Goal: Task Accomplishment & Management: Manage account settings

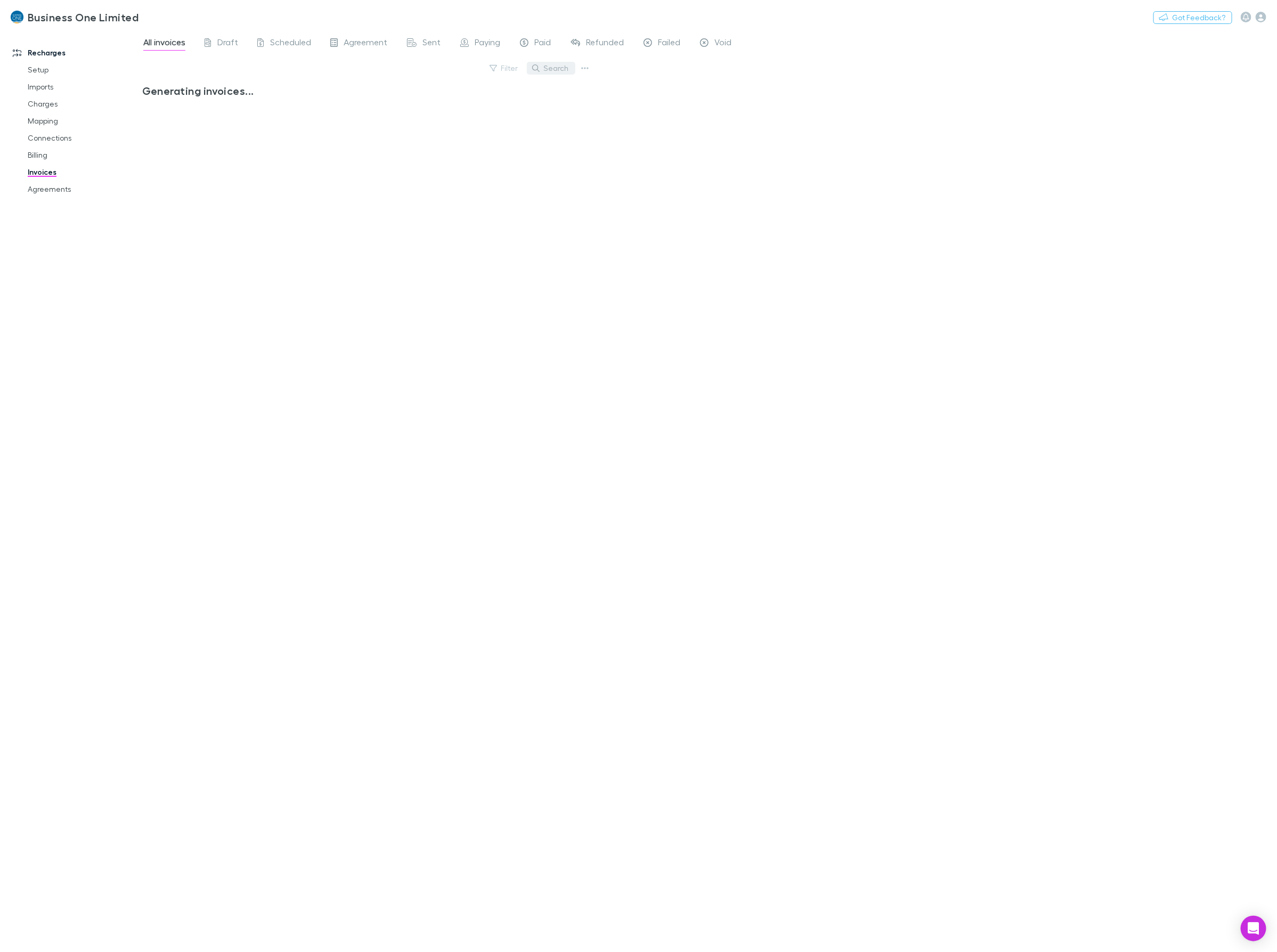
click at [555, 66] on button "Search" at bounding box center [551, 68] width 48 height 13
type input "********"
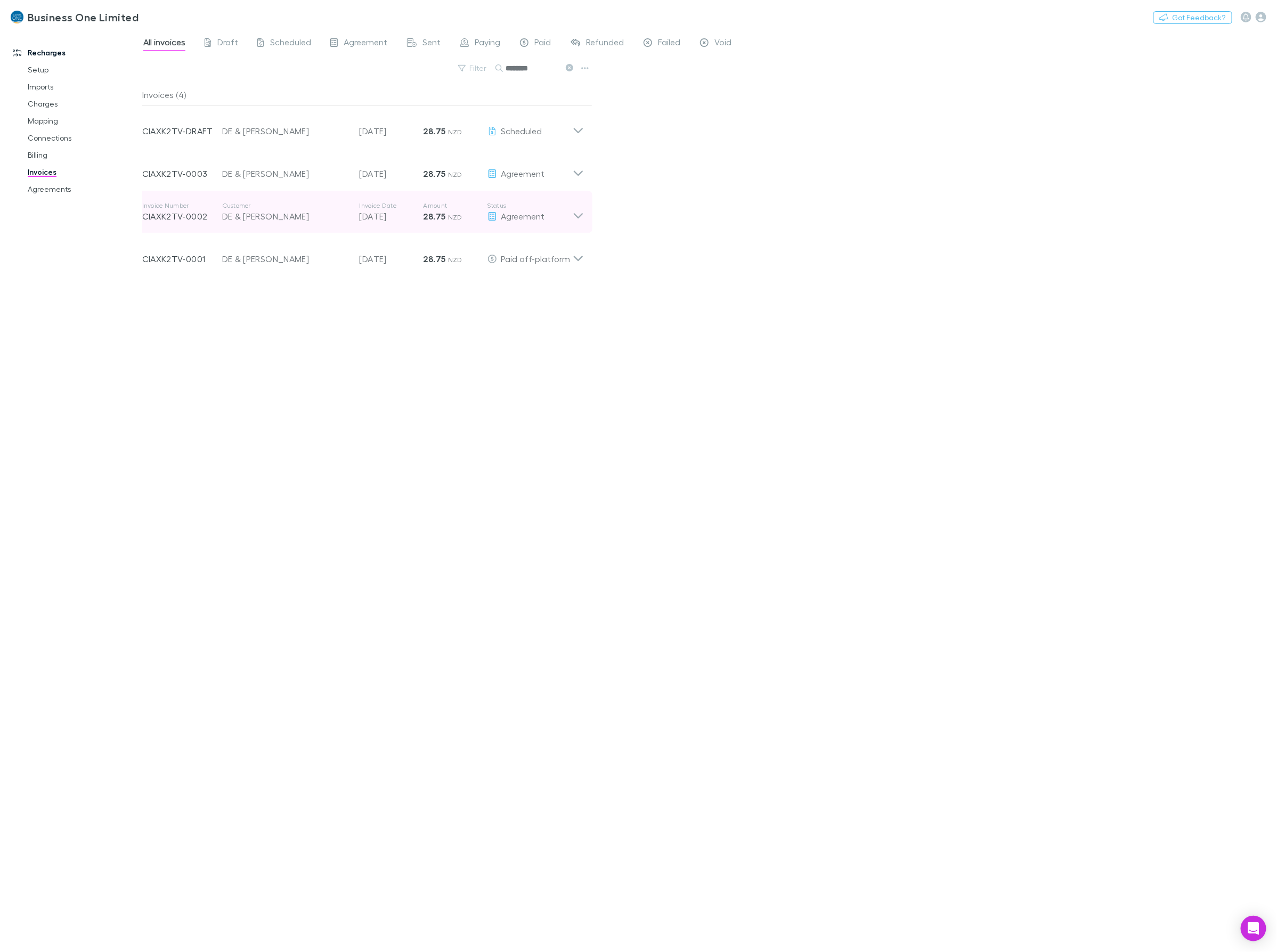
click at [587, 222] on div "Invoice Number CIAXK2TV-0002 Customer DE & JH Robinson Invoice Date 21 Jul 2025…" at bounding box center [363, 212] width 459 height 43
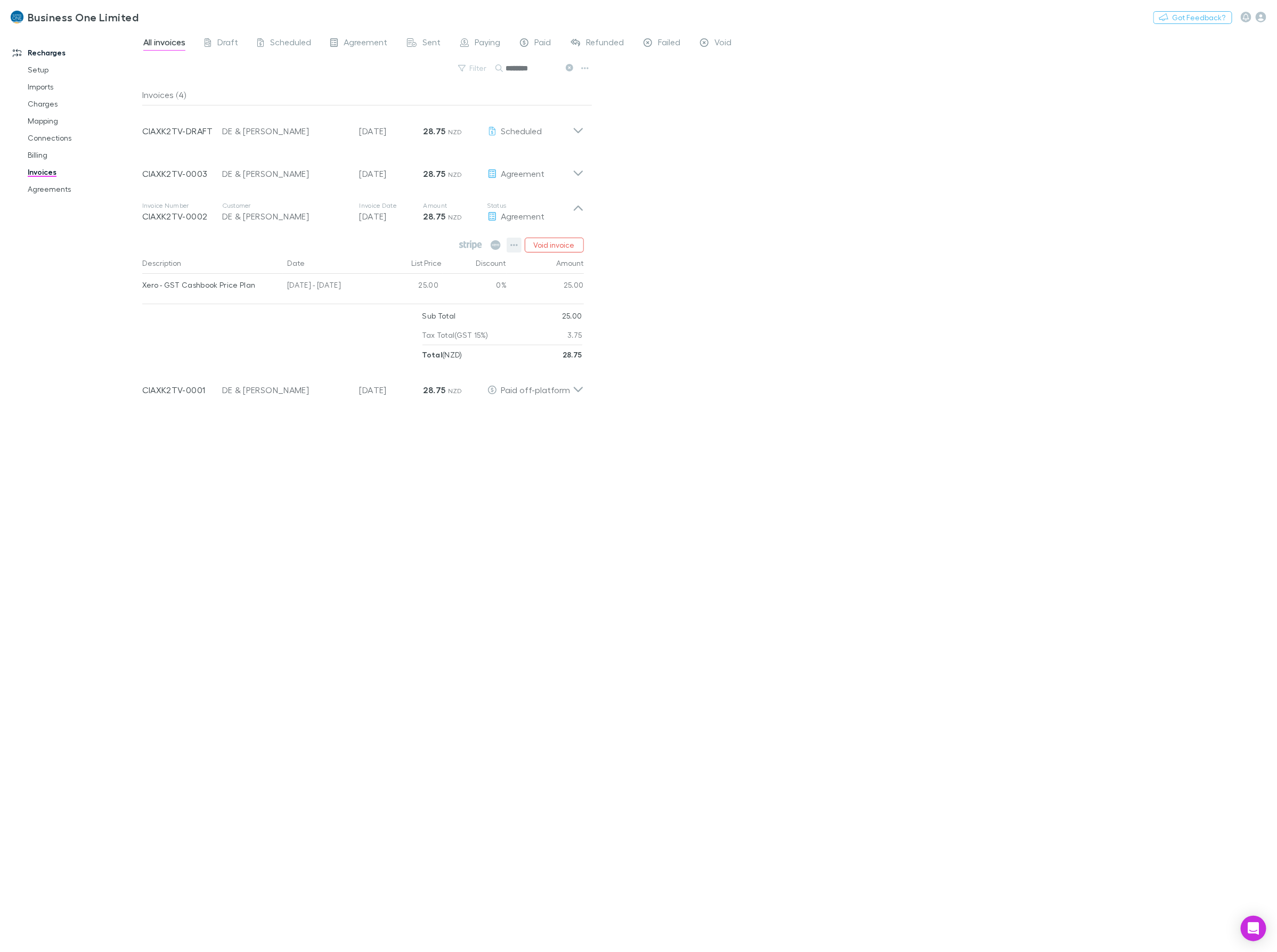
click at [512, 249] on button "button" at bounding box center [514, 245] width 15 height 15
click at [423, 305] on p "Mark as paid" at bounding box center [449, 307] width 130 height 13
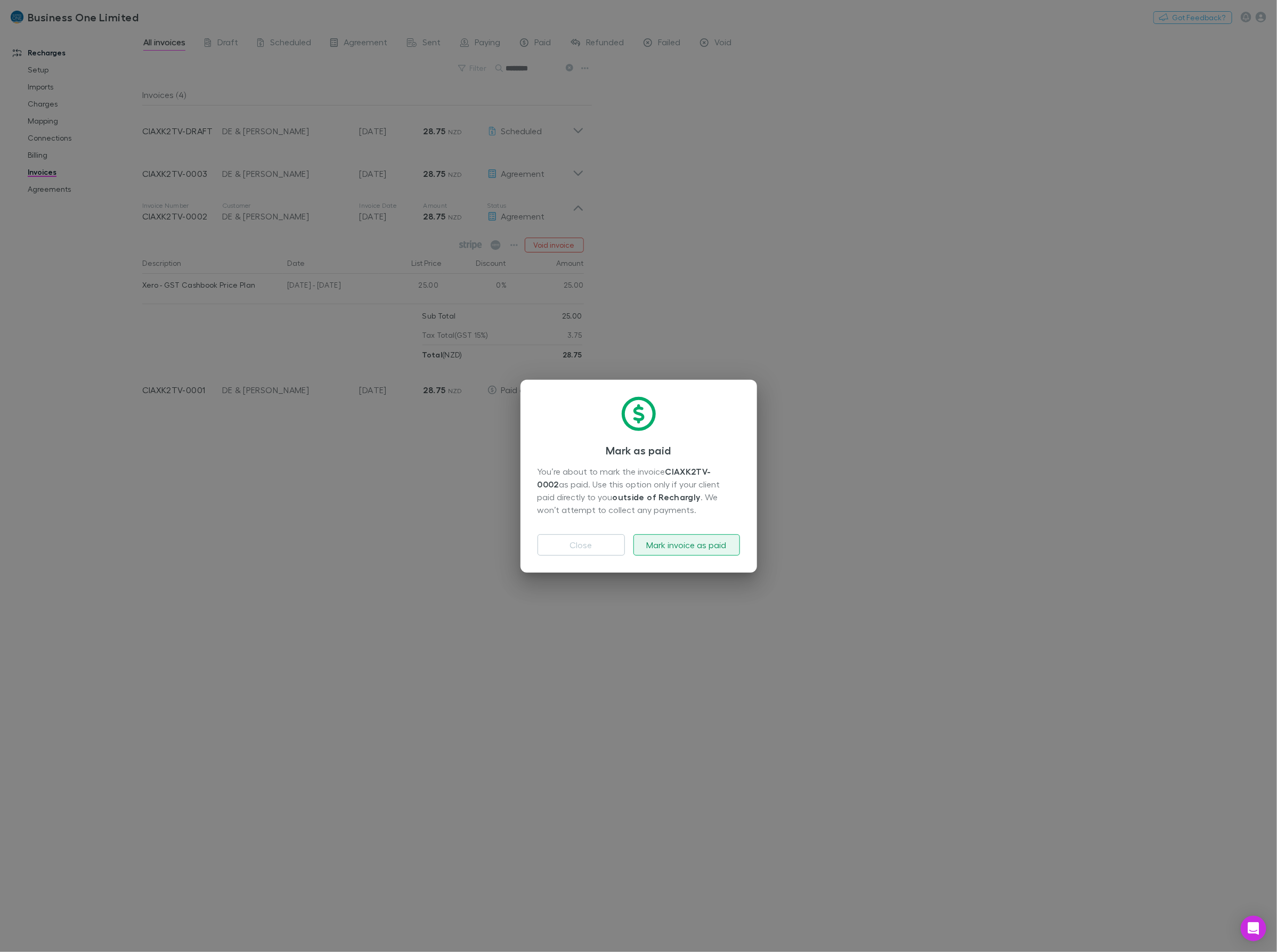
click at [666, 547] on button "Mark invoice as paid" at bounding box center [687, 545] width 107 height 21
click at [575, 647] on div "Mark as paid You’re about to mark the invoice CIAXK2TV-0002 as paid. Use this o…" at bounding box center [638, 476] width 1277 height 952
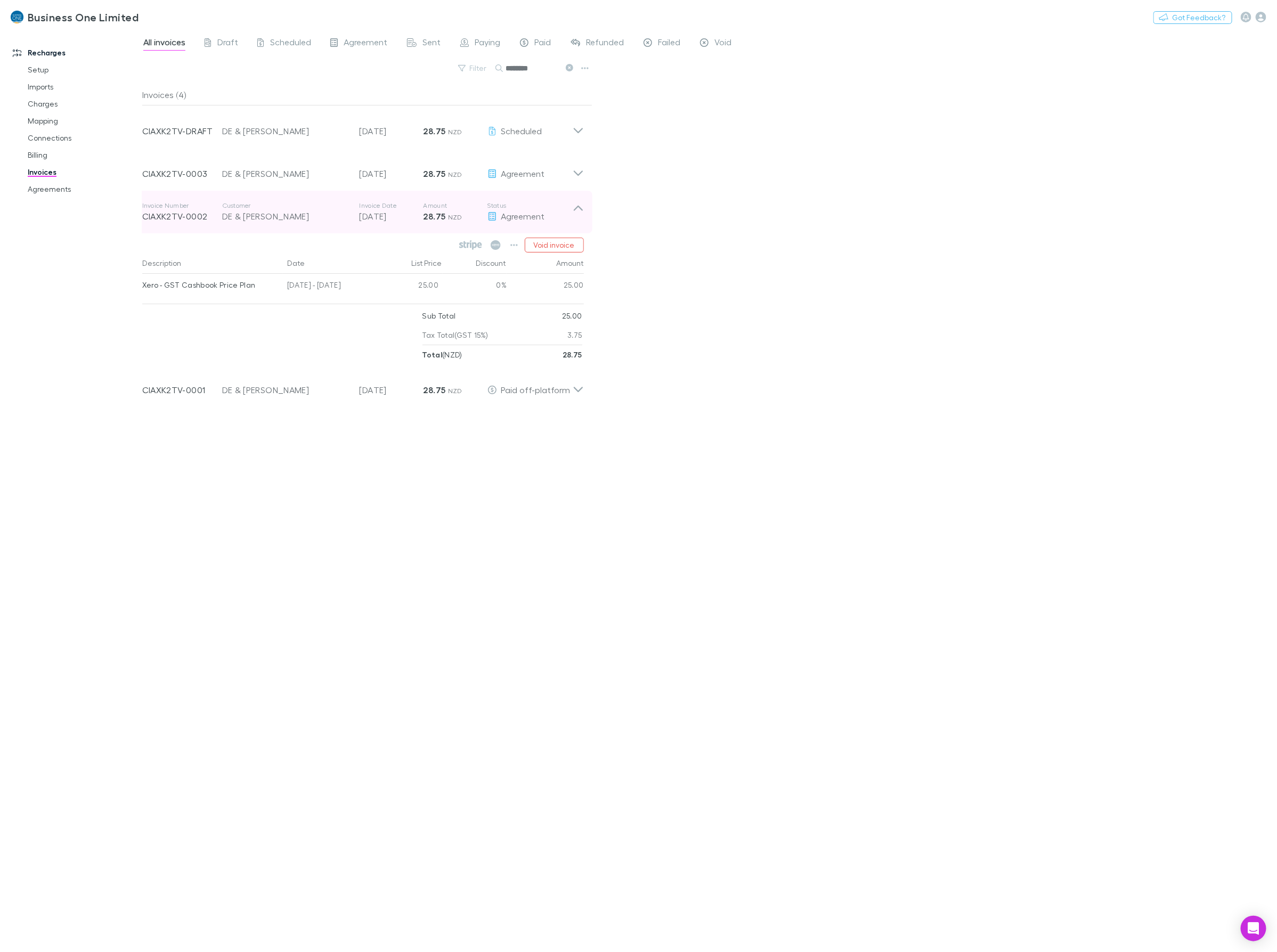
click at [573, 210] on icon at bounding box center [578, 212] width 11 height 21
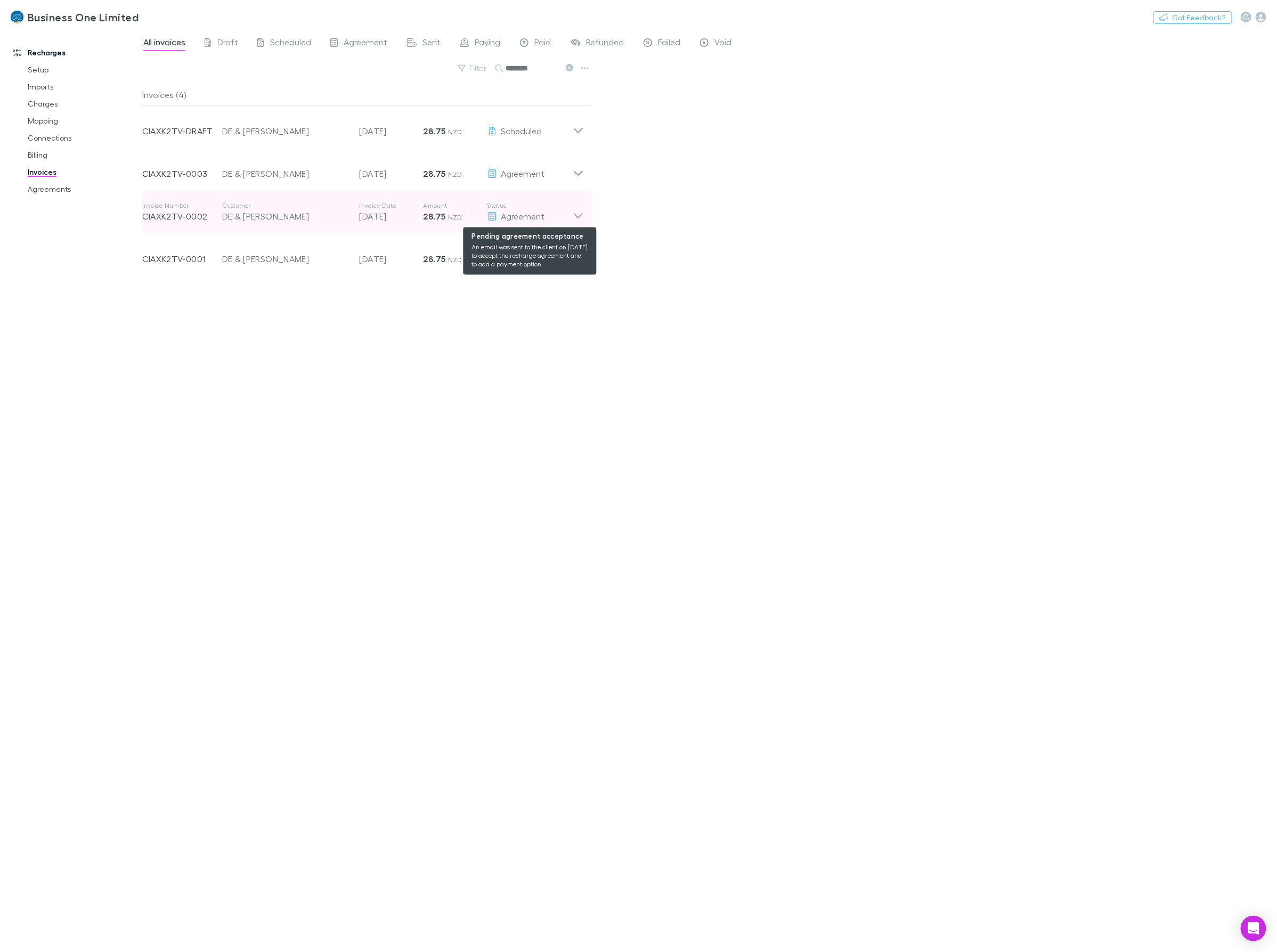
click at [570, 213] on div "Agreement" at bounding box center [530, 216] width 85 height 13
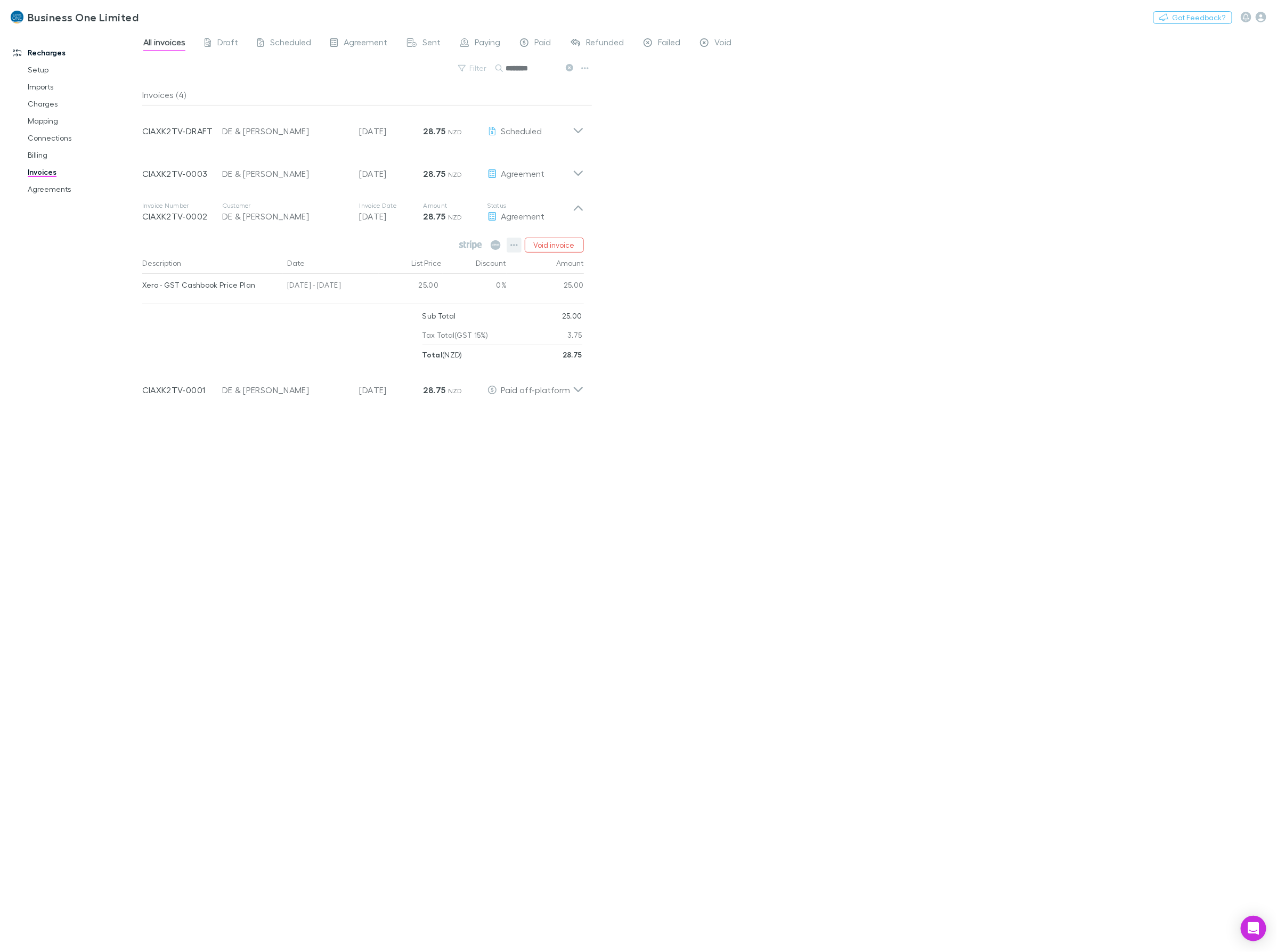
click at [513, 246] on icon "button" at bounding box center [514, 245] width 8 height 9
click at [414, 310] on p "Mark as paid" at bounding box center [449, 307] width 130 height 13
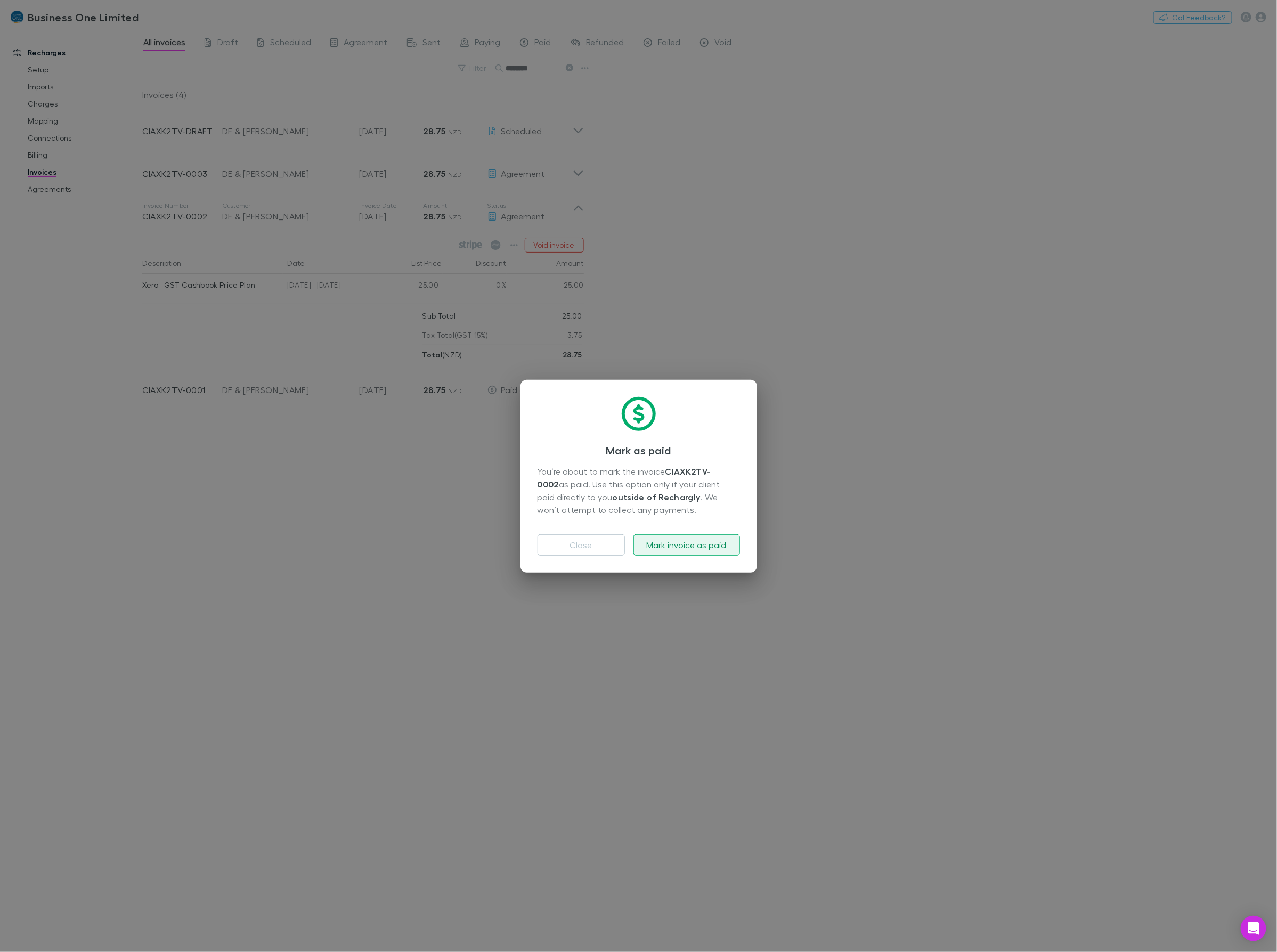
click at [654, 550] on button "Mark invoice as paid" at bounding box center [687, 545] width 107 height 21
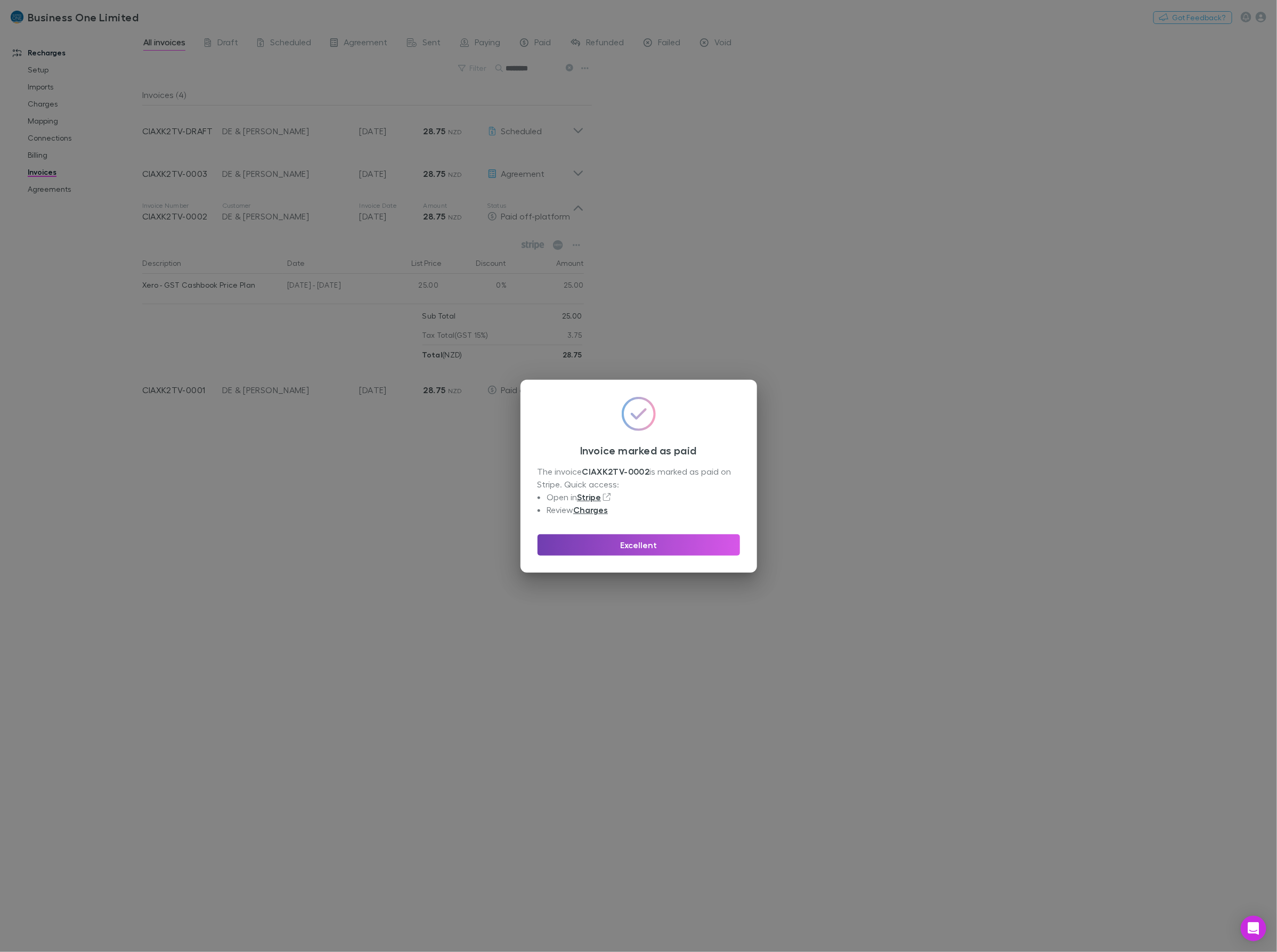
click at [629, 547] on button "Excellent" at bounding box center [639, 545] width 203 height 21
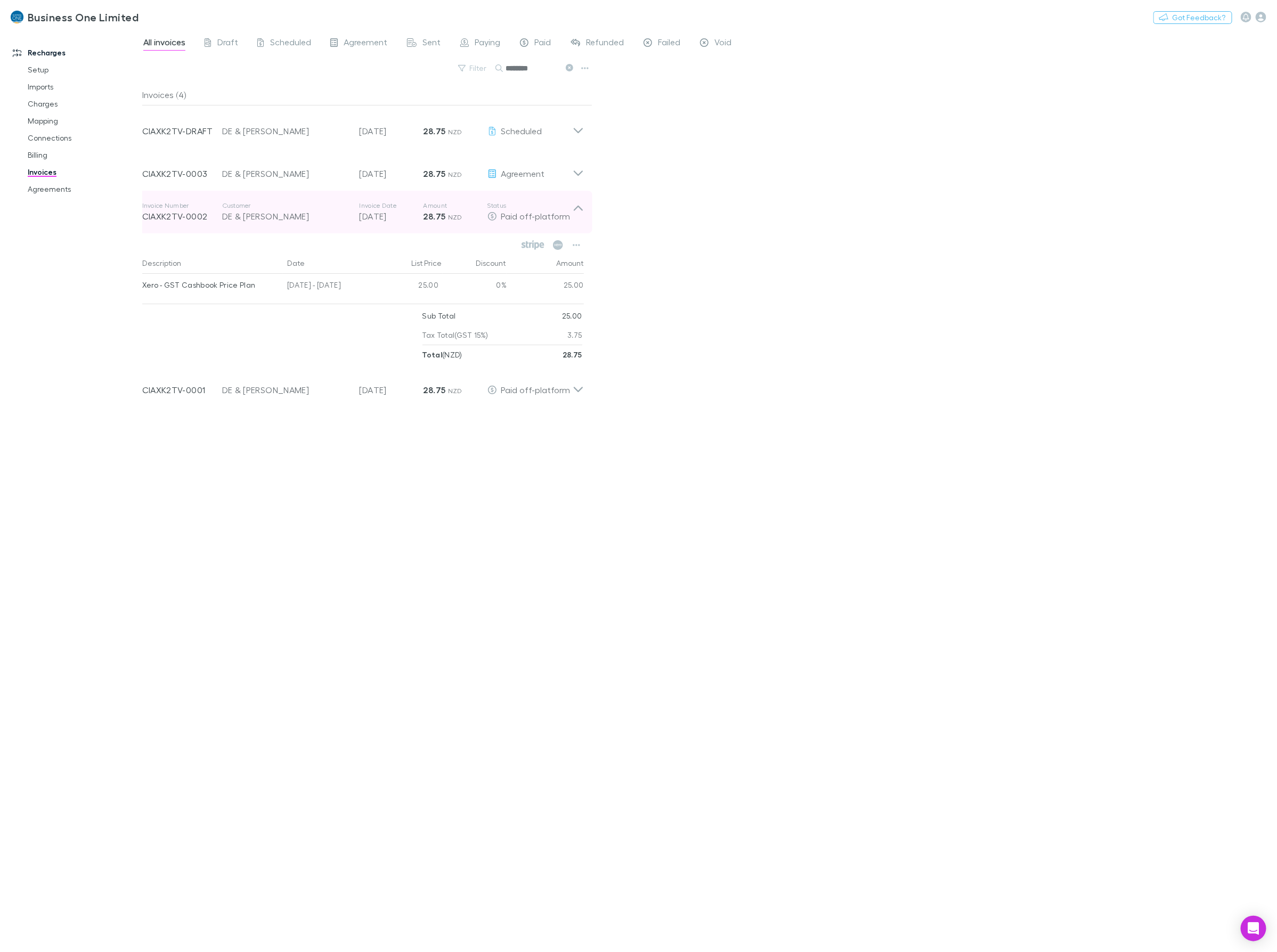
click at [581, 208] on icon at bounding box center [578, 208] width 9 height 5
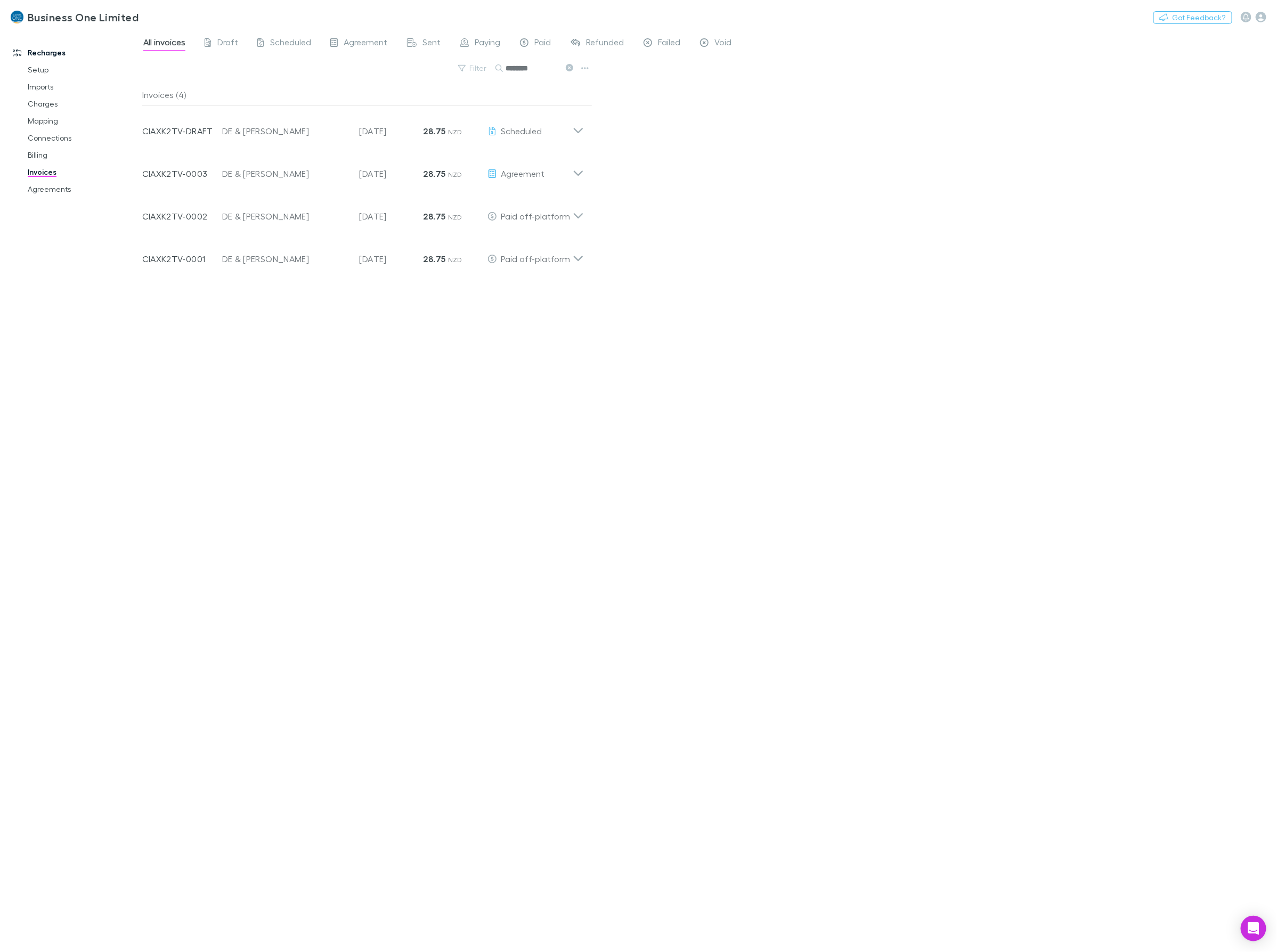
click at [838, 263] on div "All invoices Draft Scheduled Agreement Sent Paying Paid Refunded Failed Void Fi…" at bounding box center [710, 491] width 1135 height 922
